Goal: Browse casually

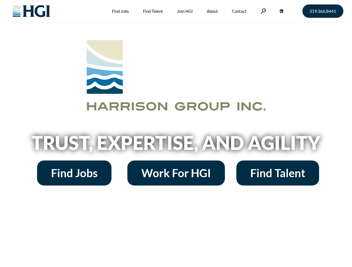
click at [176, 134] on h2 "Trust, Expertise, and Agility" at bounding box center [175, 142] width 317 height 19
click at [262, 11] on link at bounding box center [263, 10] width 6 height 5
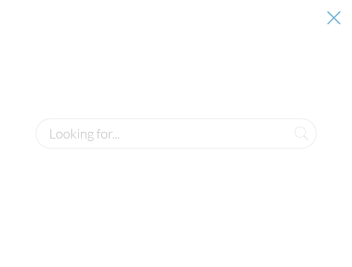
click at [176, 145] on h2 "Trust, Expertise, and Agility" at bounding box center [175, 142] width 317 height 19
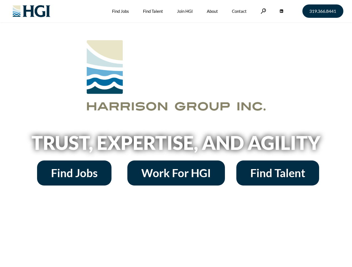
click at [176, 134] on h2 "Trust, Expertise, and Agility" at bounding box center [175, 142] width 317 height 19
click at [262, 11] on link at bounding box center [263, 10] width 6 height 5
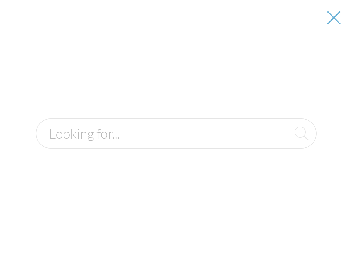
click at [176, 145] on h2 "Trust, Expertise, and Agility" at bounding box center [175, 142] width 317 height 19
